Goal: Task Accomplishment & Management: Manage account settings

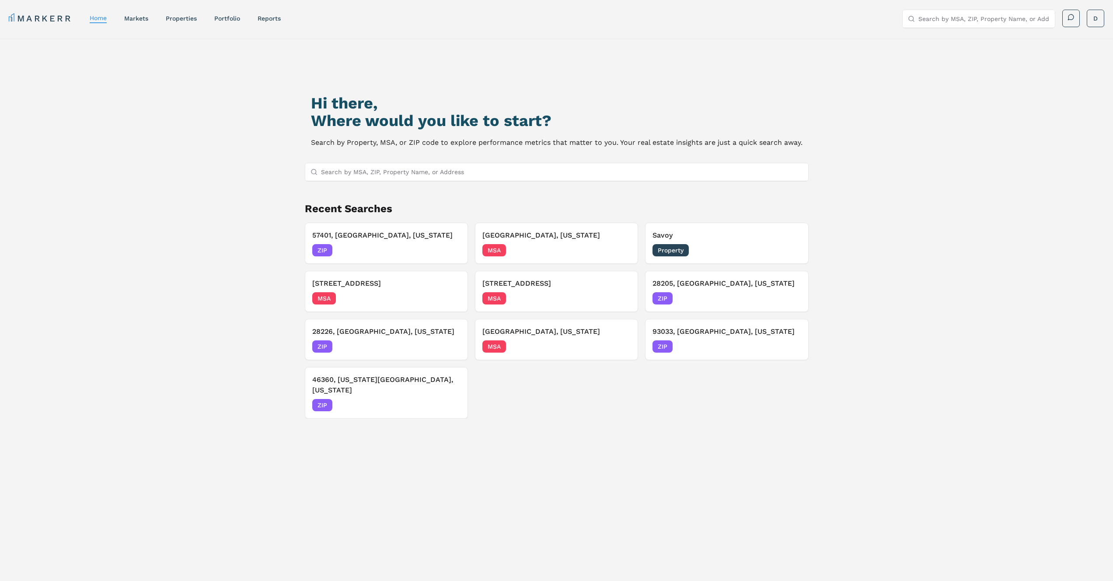
click at [829, 101] on div "Hi there, Where would you like to start? Search by Property, MSA, or ZIP code t…" at bounding box center [556, 342] width 779 height 581
click at [725, 249] on div "Property 04/30/2025" at bounding box center [727, 250] width 148 height 12
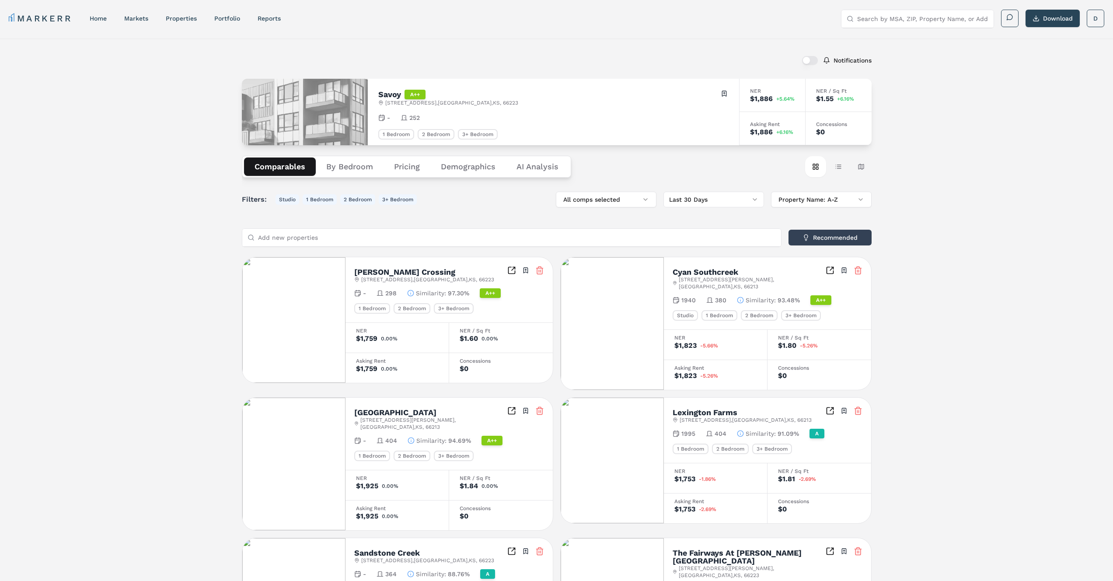
click at [409, 293] on icon at bounding box center [410, 293] width 7 height 7
click at [237, 18] on link "Portfolio" at bounding box center [227, 18] width 26 height 7
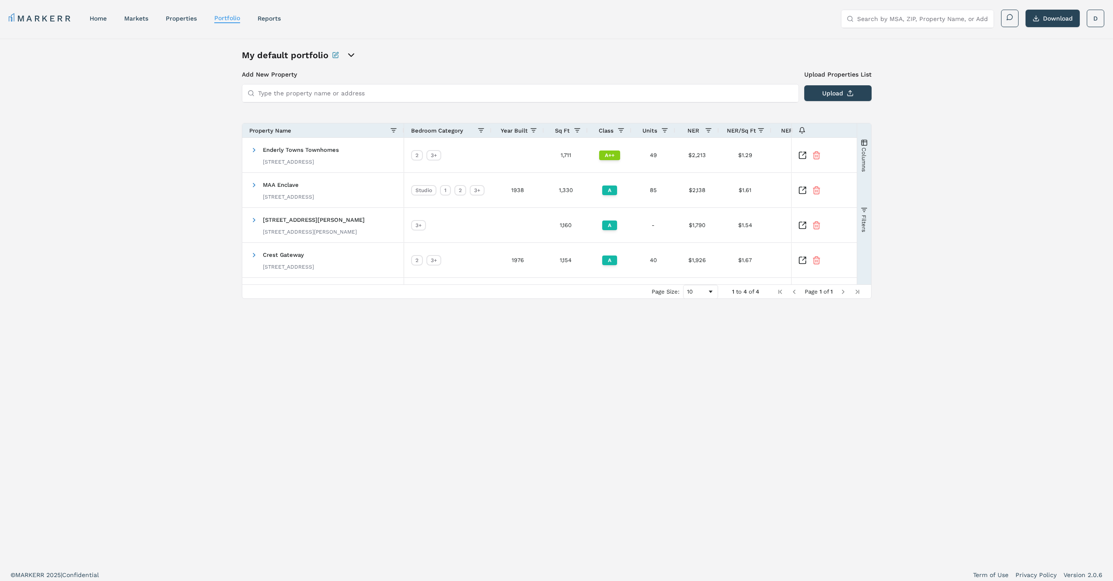
click at [354, 52] on icon "open portfolio options" at bounding box center [351, 55] width 10 height 10
drag, startPoint x: 678, startPoint y: 41, endPoint x: 725, endPoint y: 38, distance: 46.9
click at [680, 41] on div "My default portfolio Add New Property Upload Properties List Type the property …" at bounding box center [556, 300] width 1113 height 525
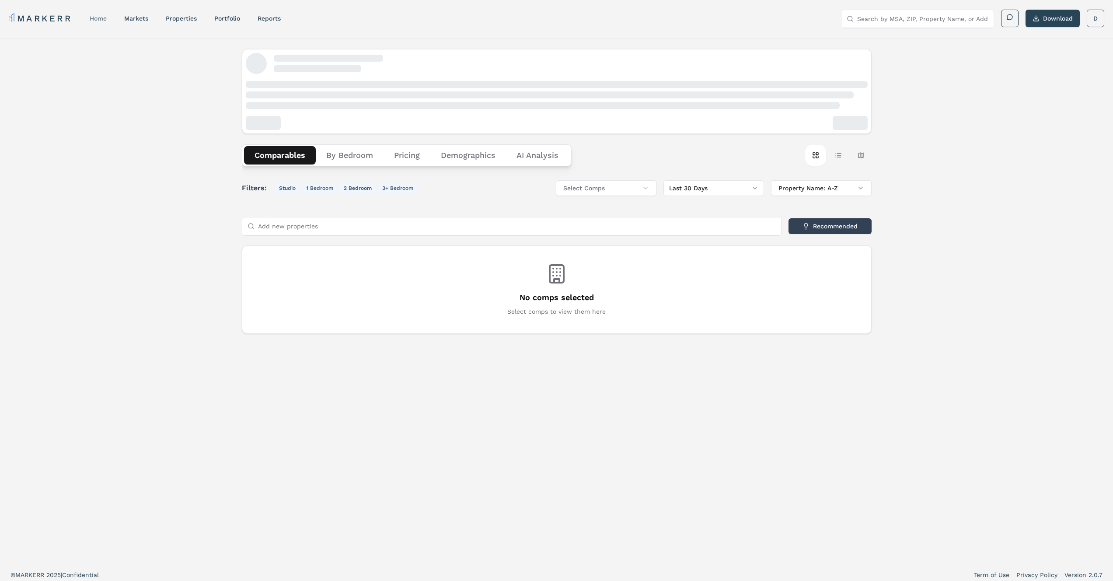
click at [104, 17] on link "home" at bounding box center [98, 18] width 17 height 7
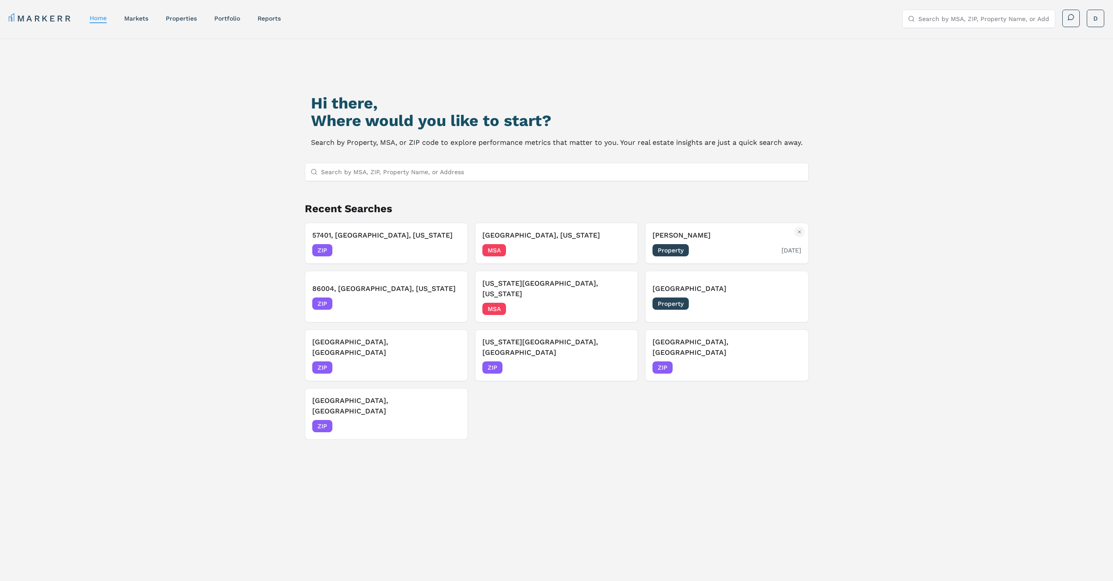
click at [739, 254] on div "Property [DATE]" at bounding box center [727, 250] width 148 height 12
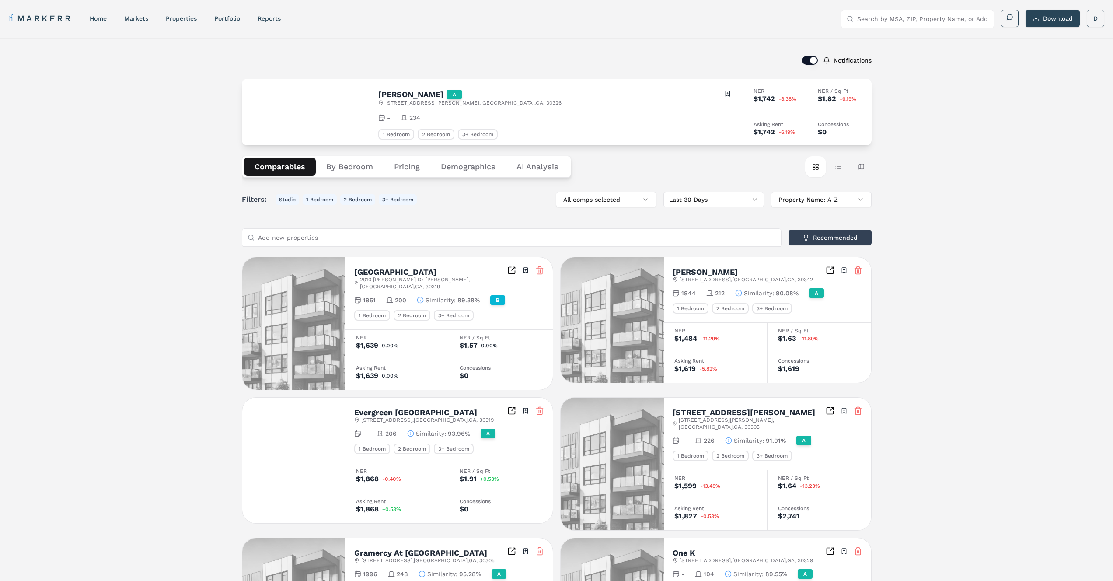
click at [418, 297] on icon "button" at bounding box center [420, 300] width 7 height 7
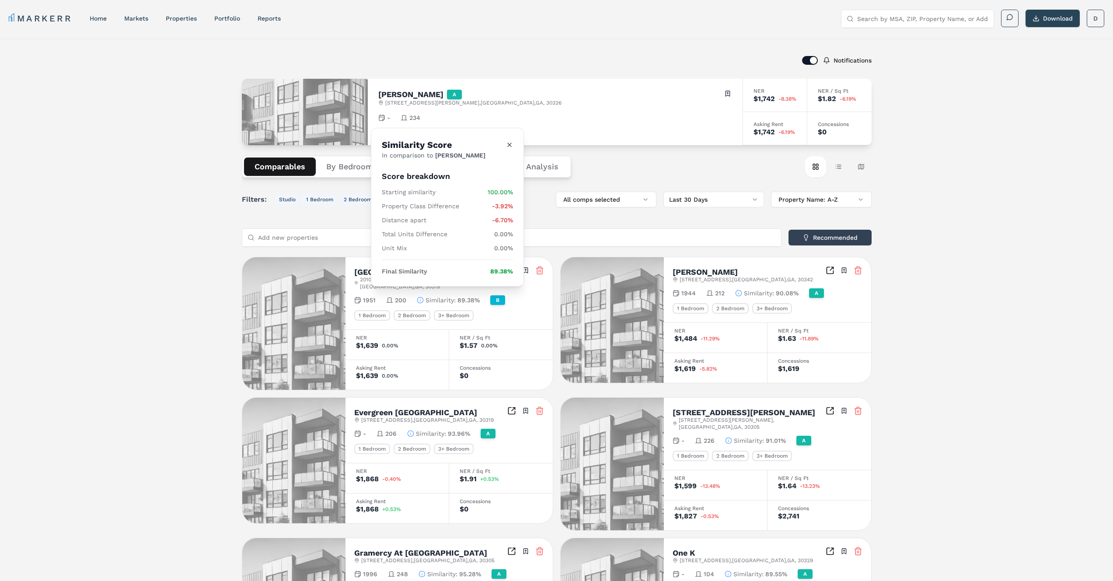
click at [508, 142] on icon "Close" at bounding box center [509, 144] width 7 height 7
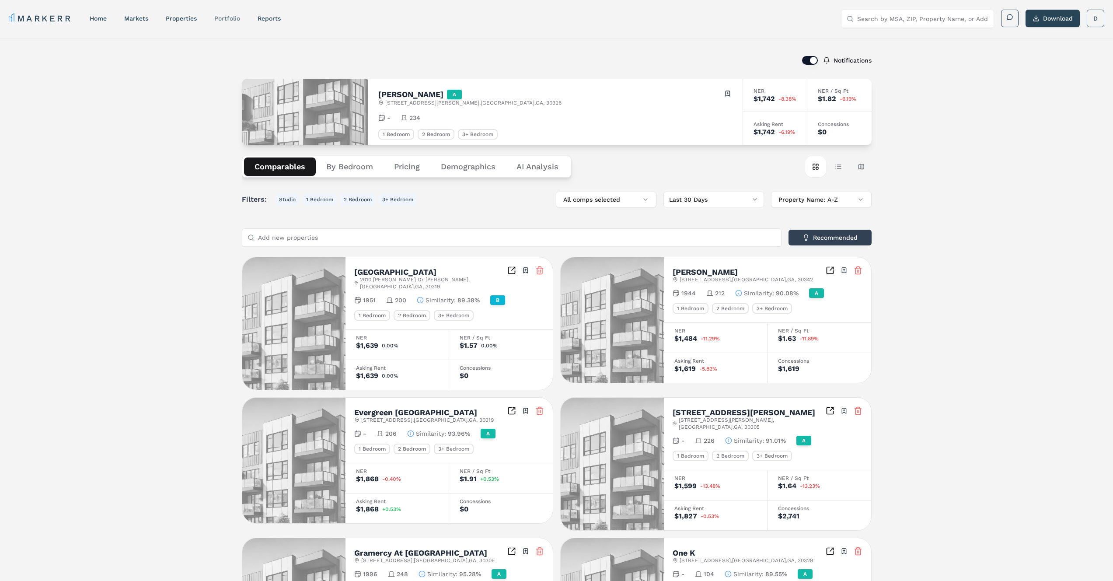
click at [233, 20] on link "Portfolio" at bounding box center [227, 18] width 26 height 7
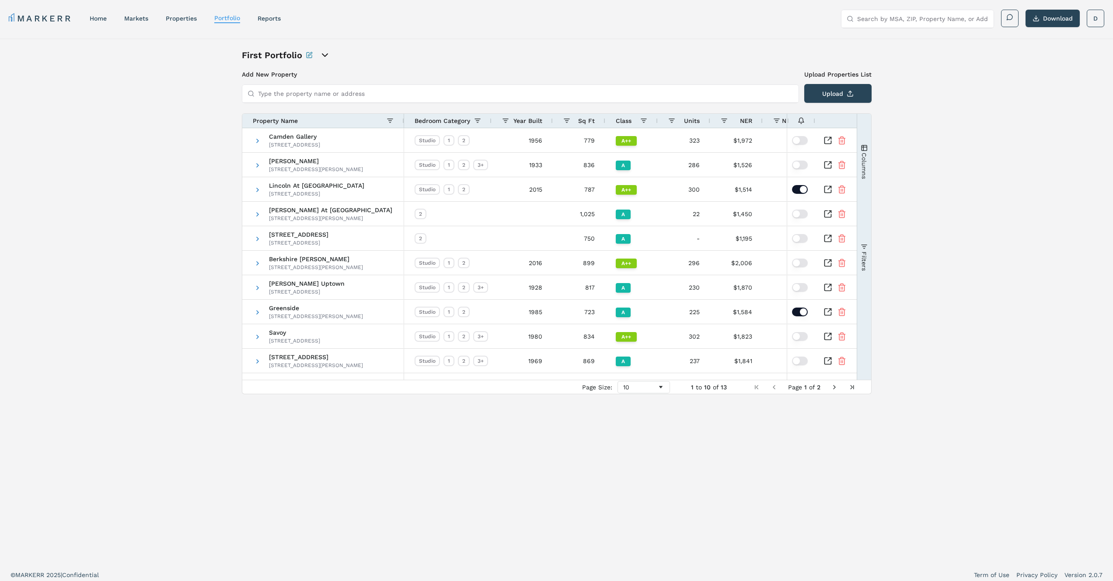
click at [322, 59] on icon "open portfolio options" at bounding box center [325, 55] width 10 height 10
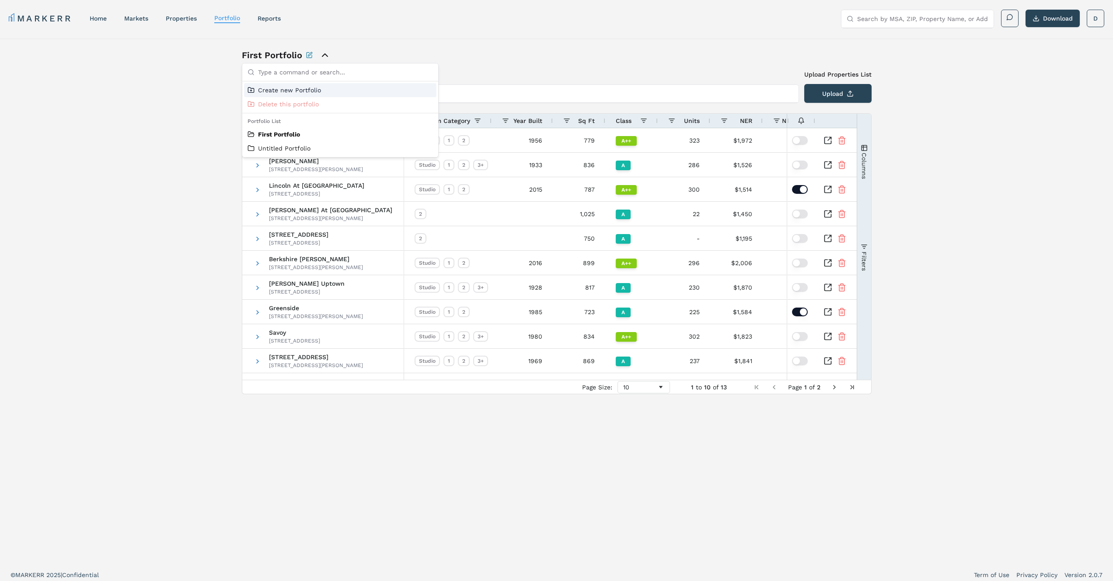
click at [556, 33] on div "MARKERR home markets properties Portfolio reports Search by MSA, ZIP, Property …" at bounding box center [556, 17] width 1113 height 35
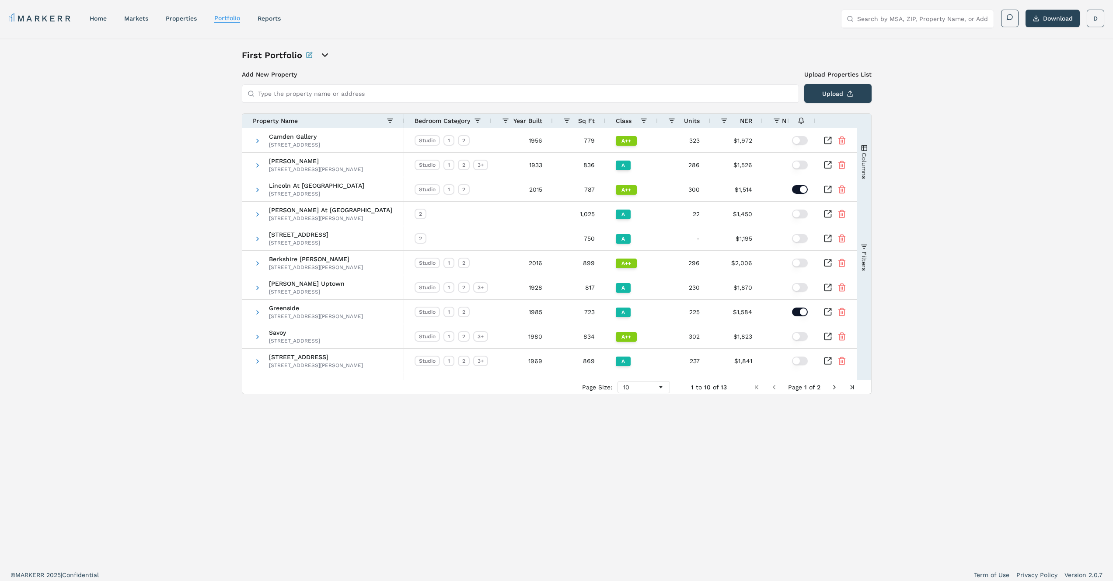
click at [284, 78] on h3 "Add New Property" at bounding box center [520, 74] width 557 height 9
click at [459, 91] on input "Type the property name or address" at bounding box center [525, 93] width 535 height 17
click at [391, 122] on span at bounding box center [390, 120] width 7 height 7
click at [484, 119] on div "Bedroom Category" at bounding box center [447, 121] width 87 height 14
click at [478, 119] on span at bounding box center [477, 120] width 7 height 7
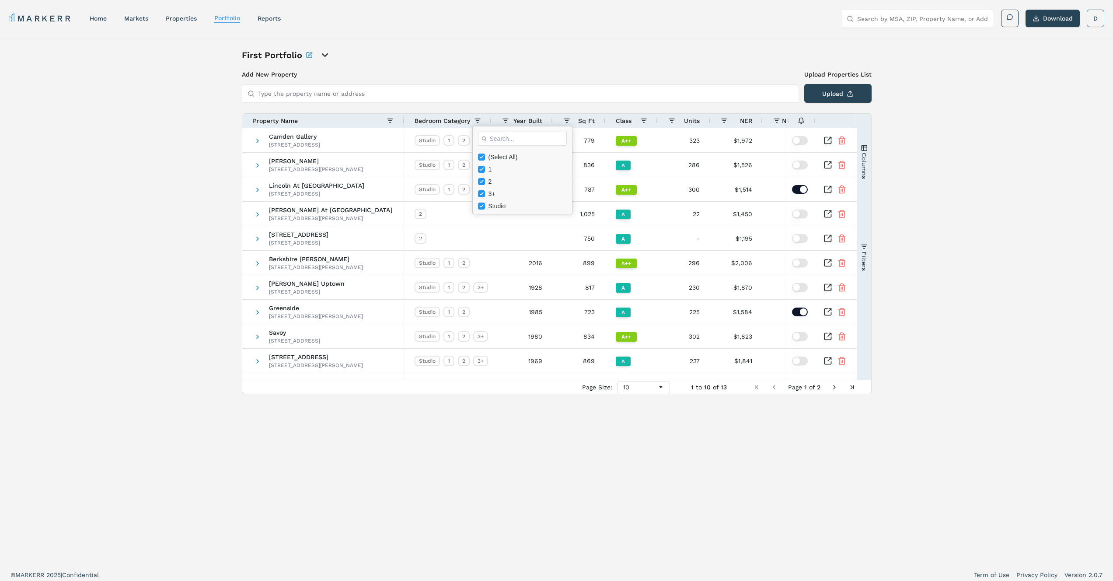
click at [561, 120] on div "Sq Ft" at bounding box center [579, 121] width 52 height 14
click at [564, 120] on span at bounding box center [566, 120] width 7 height 7
click at [326, 55] on icon "open portfolio options" at bounding box center [324, 55] width 5 height 3
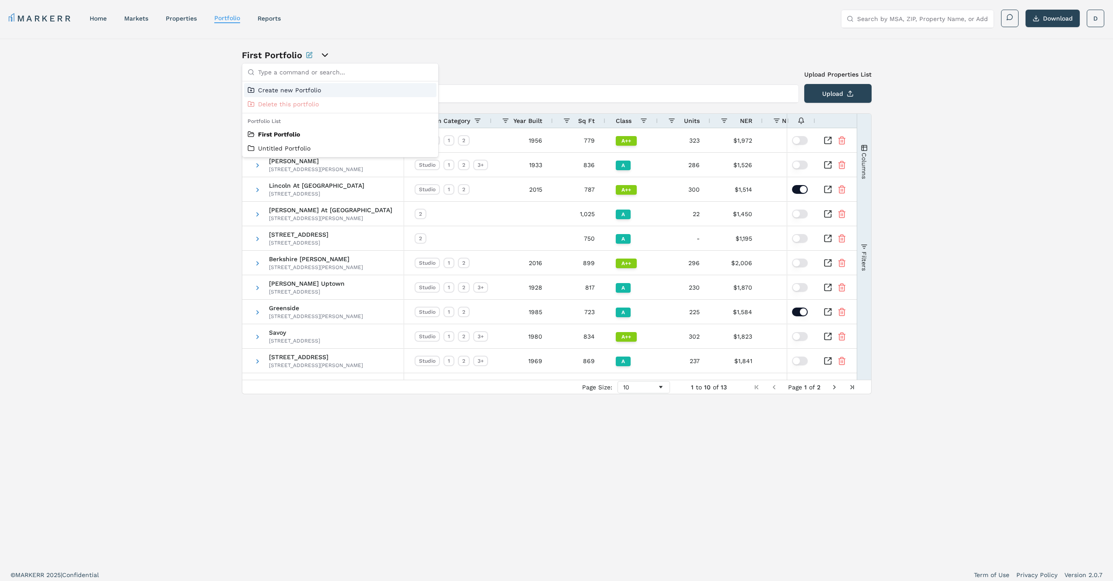
drag, startPoint x: 500, startPoint y: 41, endPoint x: 629, endPoint y: 28, distance: 130.5
click at [501, 41] on div "First Portfolio Add New Property Upload Properties List Type the property name …" at bounding box center [556, 300] width 1113 height 525
